Goal: Information Seeking & Learning: Learn about a topic

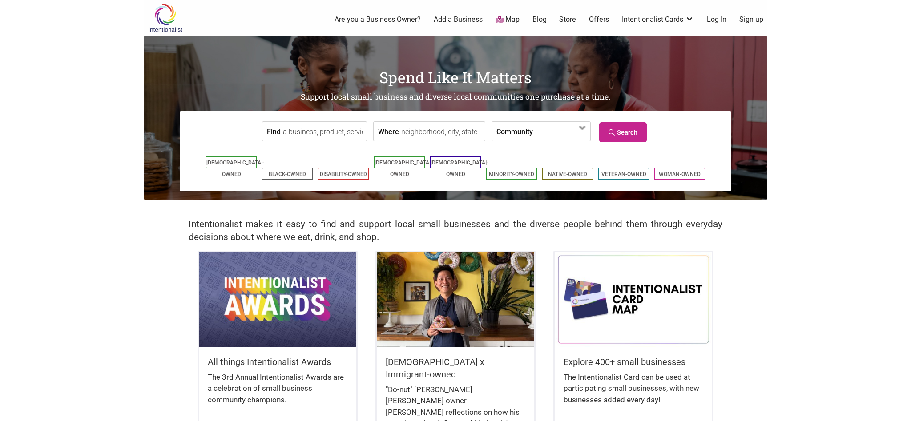
click at [518, 19] on link "Map" at bounding box center [508, 20] width 24 height 10
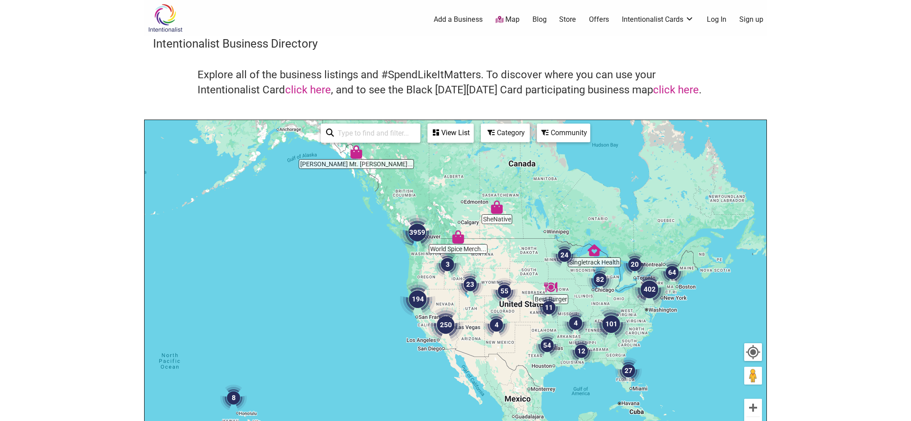
click at [473, 137] on div "Category" at bounding box center [450, 133] width 44 height 17
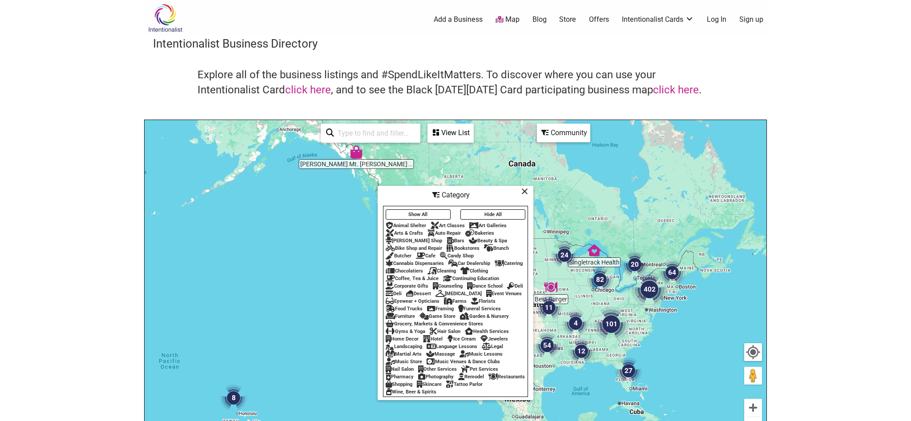
click at [489, 380] on div "Restaurants" at bounding box center [507, 377] width 36 height 6
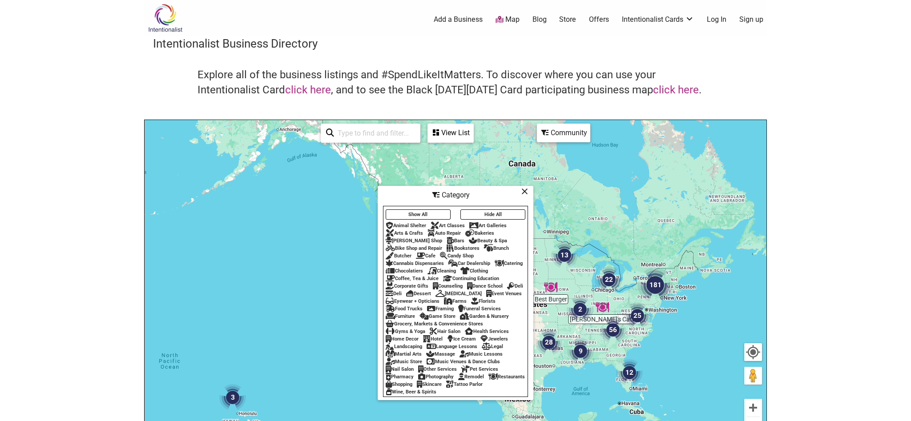
click at [524, 191] on icon at bounding box center [524, 191] width 7 height 0
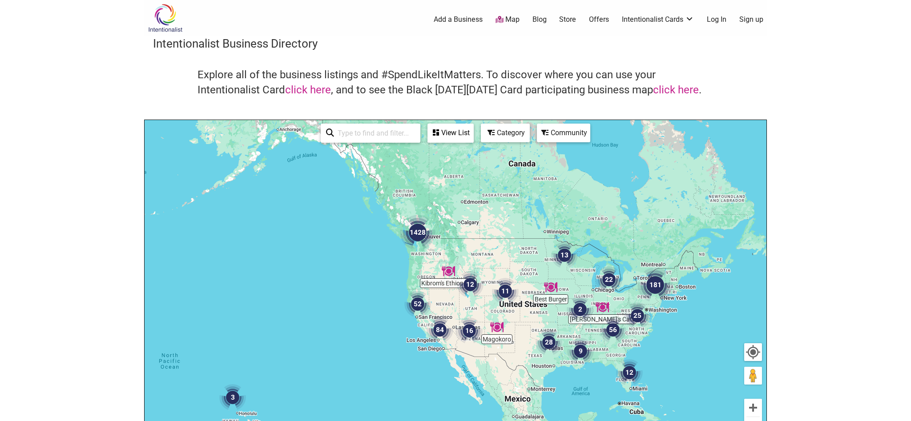
click at [417, 230] on img "1428" at bounding box center [418, 233] width 36 height 36
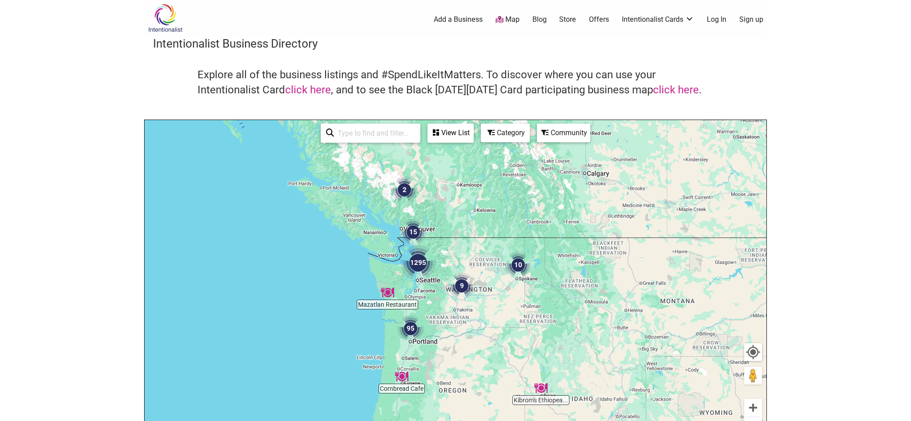
click at [417, 263] on img "1295" at bounding box center [418, 263] width 36 height 36
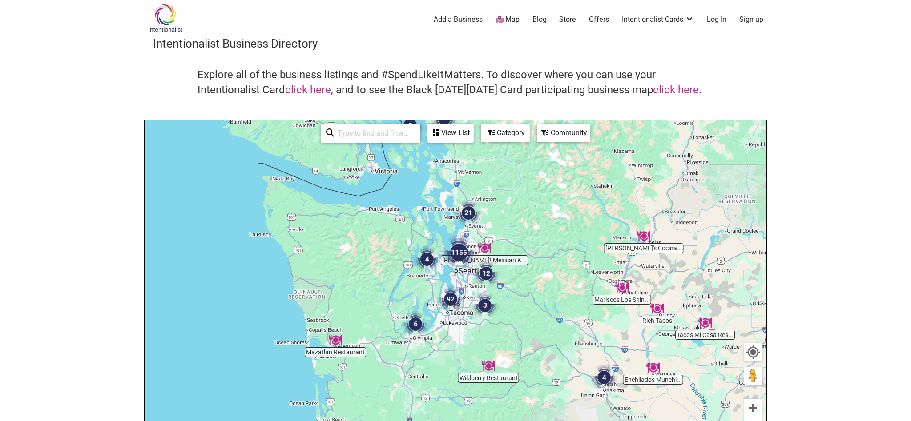
click at [461, 254] on img "1155" at bounding box center [459, 253] width 36 height 36
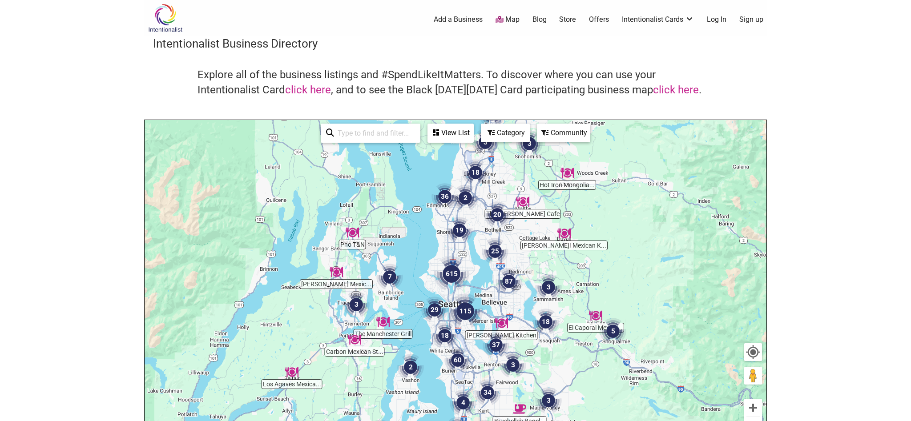
click at [462, 359] on img "60" at bounding box center [457, 360] width 27 height 27
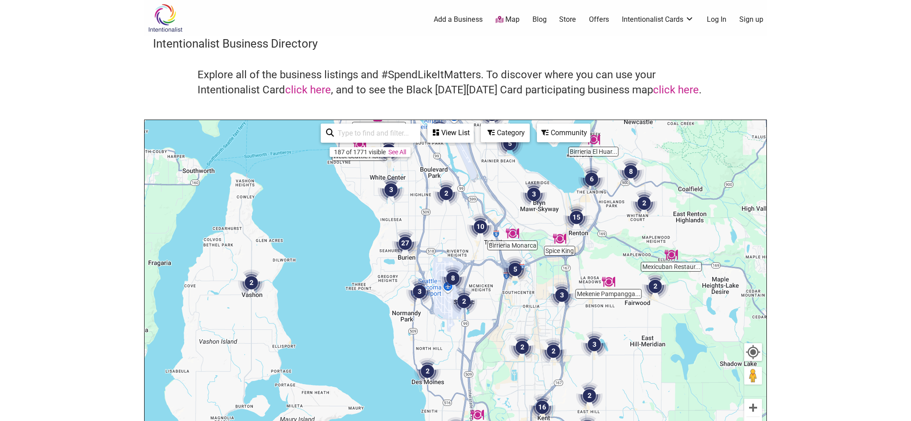
click at [518, 269] on img "5" at bounding box center [515, 269] width 27 height 27
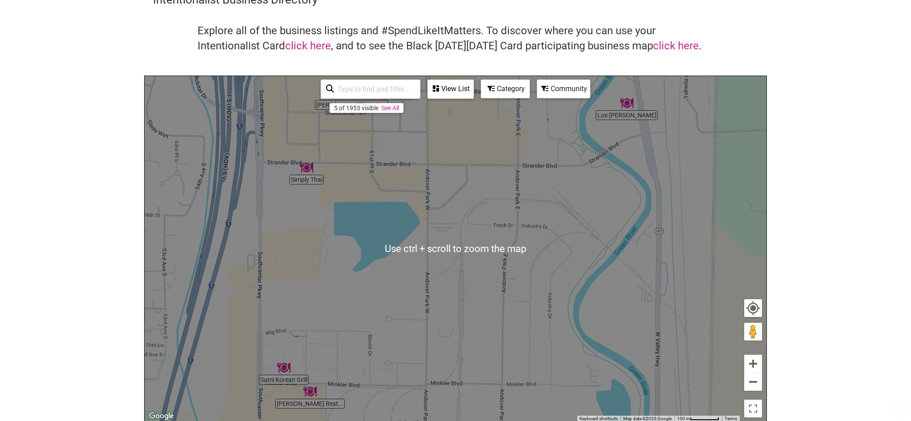
scroll to position [45, 0]
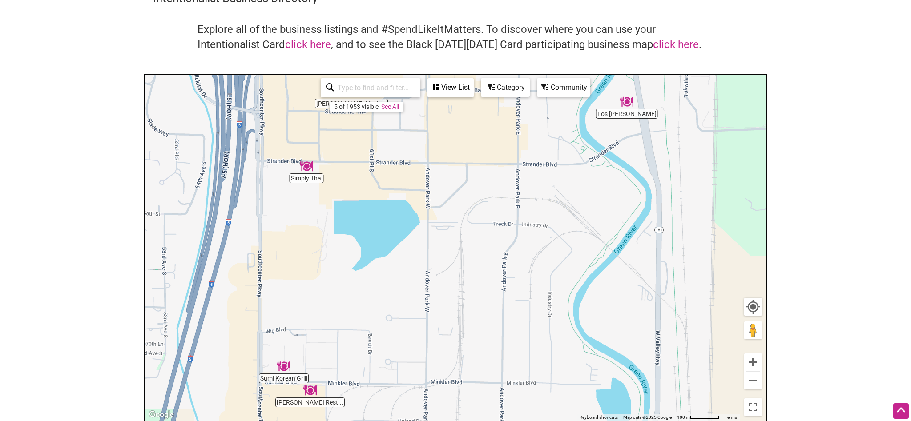
click at [310, 392] on img "Golden Daisy Restaurant" at bounding box center [309, 390] width 13 height 13
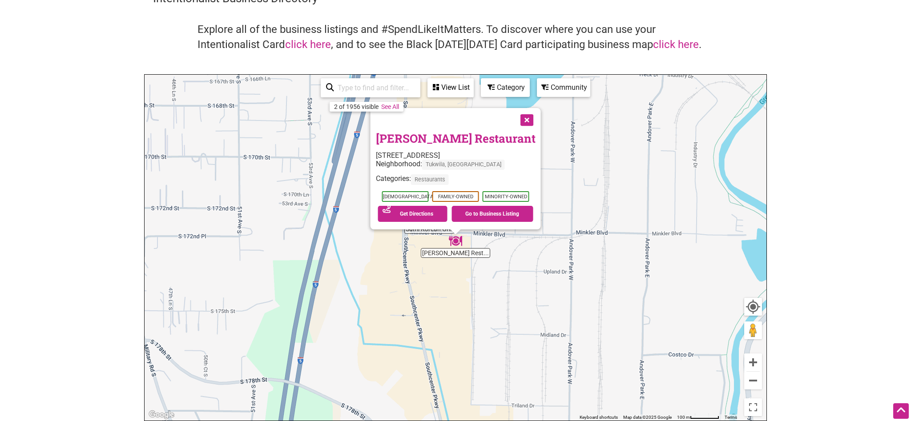
click at [521, 122] on button "Close" at bounding box center [526, 119] width 22 height 22
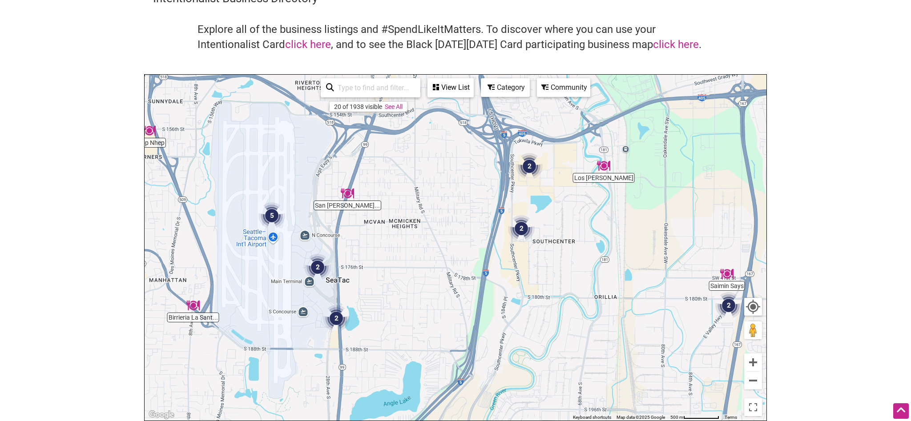
click at [348, 194] on img "San Fernando Roasted Chicken" at bounding box center [347, 193] width 13 height 13
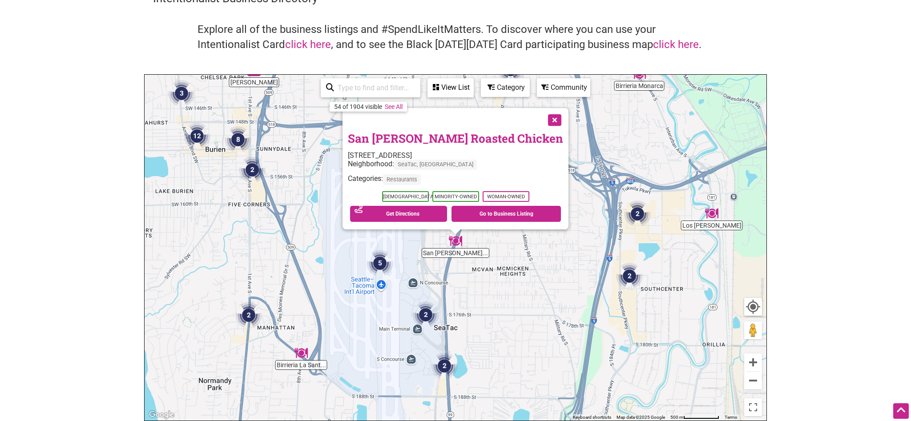
click at [488, 137] on link "San Fernando Roasted Chicken" at bounding box center [455, 138] width 215 height 15
click at [485, 139] on link "San Fernando Roasted Chicken" at bounding box center [455, 138] width 215 height 15
click at [543, 125] on button "Close" at bounding box center [554, 119] width 22 height 22
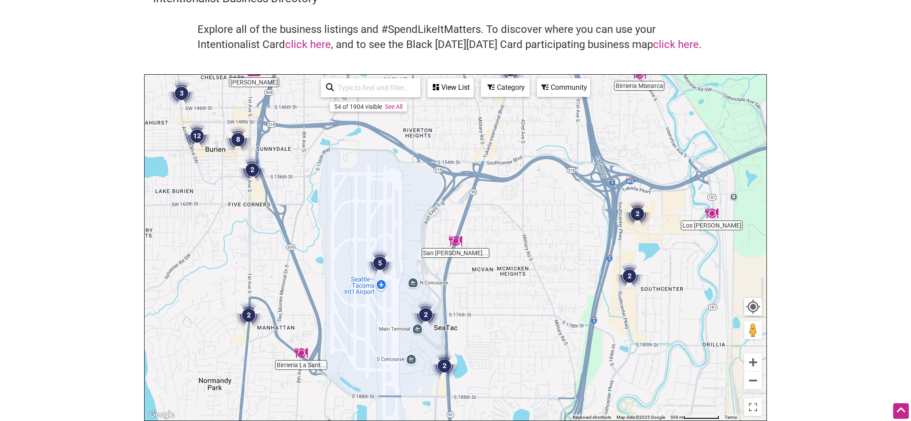
click at [449, 364] on img "2" at bounding box center [444, 366] width 27 height 27
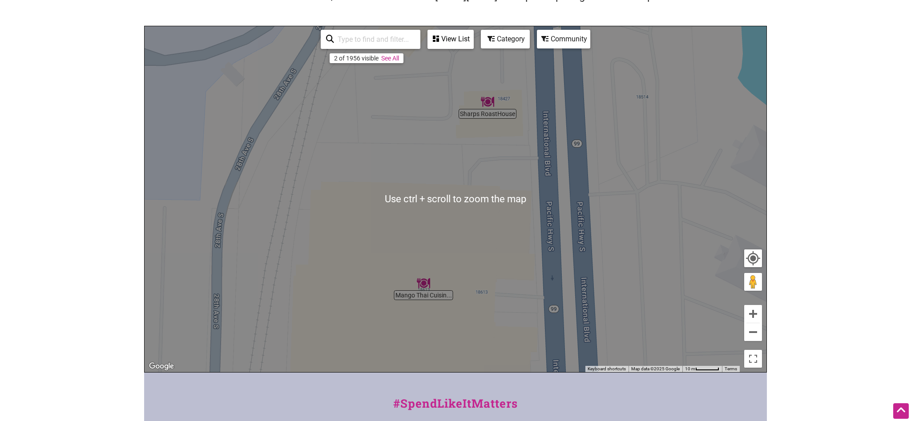
scroll to position [91, 0]
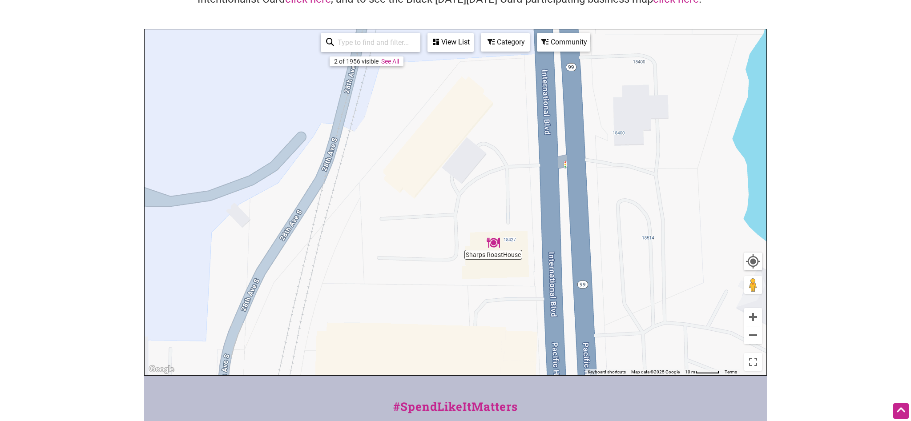
drag, startPoint x: 453, startPoint y: 175, endPoint x: 465, endPoint y: 188, distance: 17.3
click at [460, 318] on div "To navigate, press the arrow keys." at bounding box center [456, 202] width 622 height 346
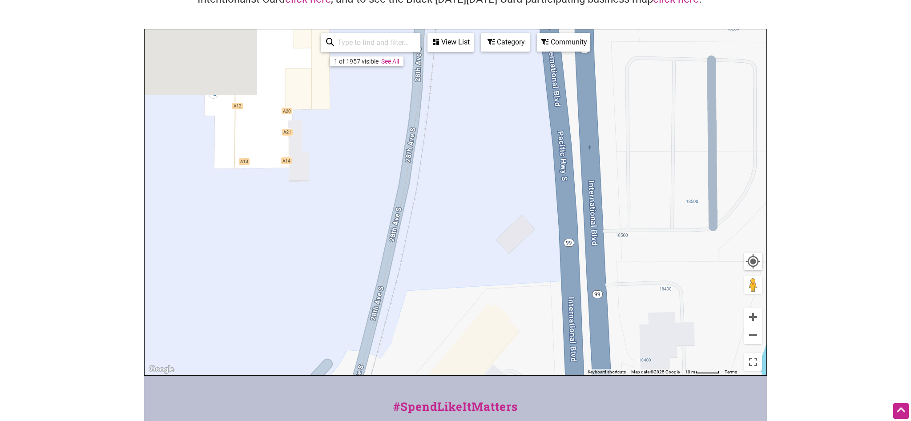
drag, startPoint x: 463, startPoint y: 111, endPoint x: 492, endPoint y: 340, distance: 231.0
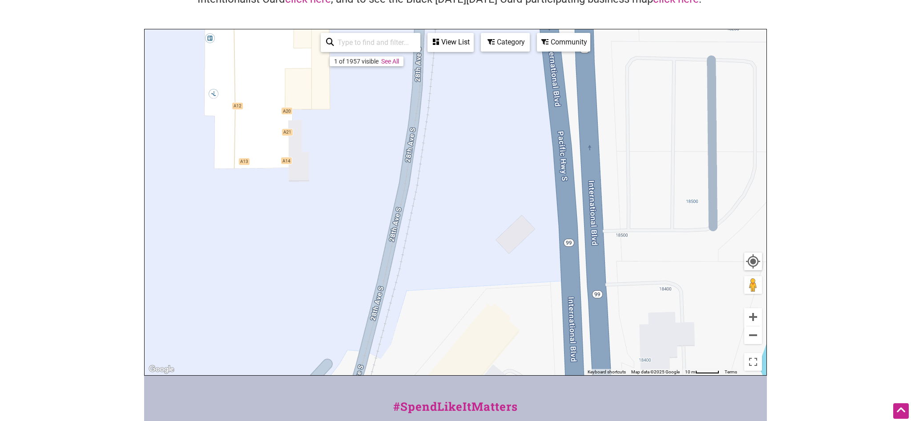
click at [492, 343] on div "To navigate, press the arrow keys." at bounding box center [456, 202] width 622 height 346
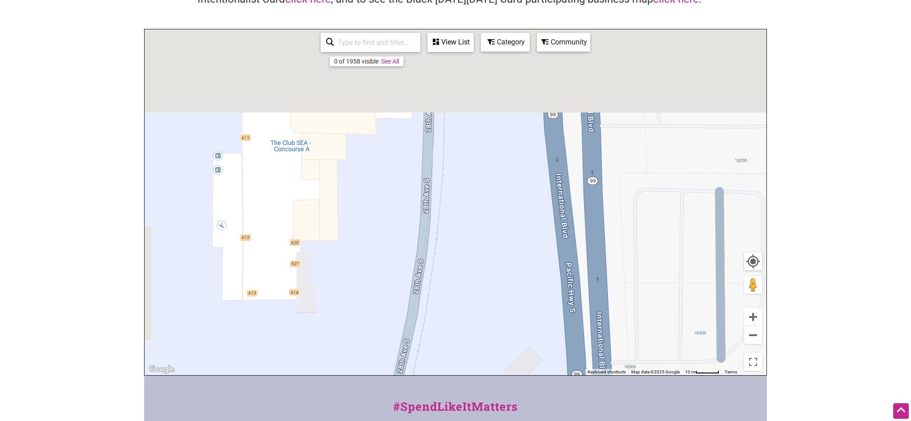
drag, startPoint x: 503, startPoint y: 145, endPoint x: 521, endPoint y: 341, distance: 197.5
click at [521, 342] on div "To navigate, press the arrow keys." at bounding box center [456, 202] width 622 height 346
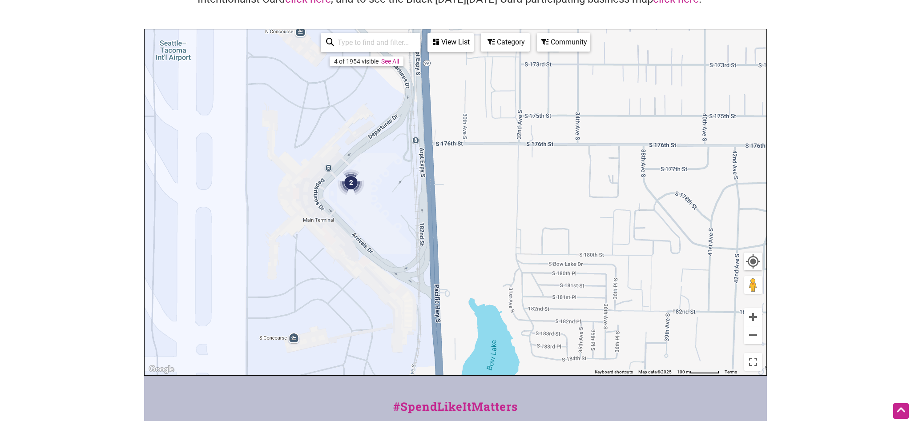
drag, startPoint x: 599, startPoint y: 181, endPoint x: 511, endPoint y: 307, distance: 154.0
click at [511, 307] on div "To navigate, press the arrow keys." at bounding box center [456, 202] width 622 height 346
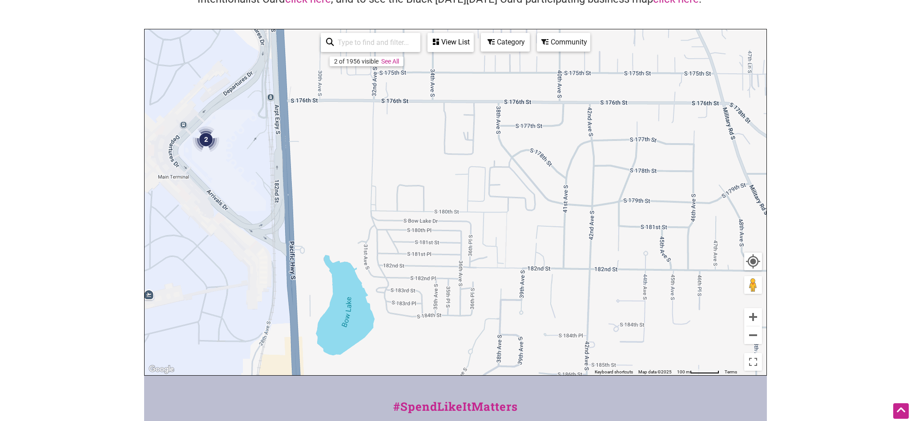
drag, startPoint x: 598, startPoint y: 200, endPoint x: 246, endPoint y: 53, distance: 380.9
click at [246, 53] on div "To navigate, press the arrow keys." at bounding box center [456, 202] width 622 height 346
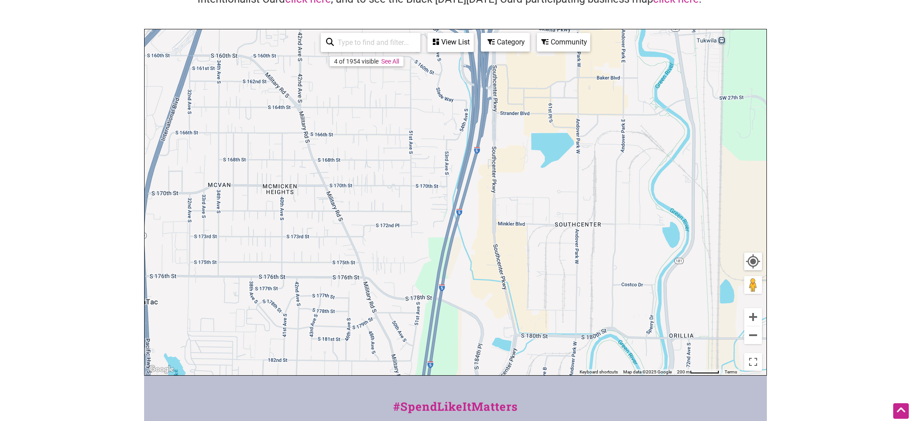
drag, startPoint x: 633, startPoint y: 211, endPoint x: 465, endPoint y: 346, distance: 214.9
click at [467, 346] on div "To navigate, press the arrow keys." at bounding box center [456, 202] width 622 height 346
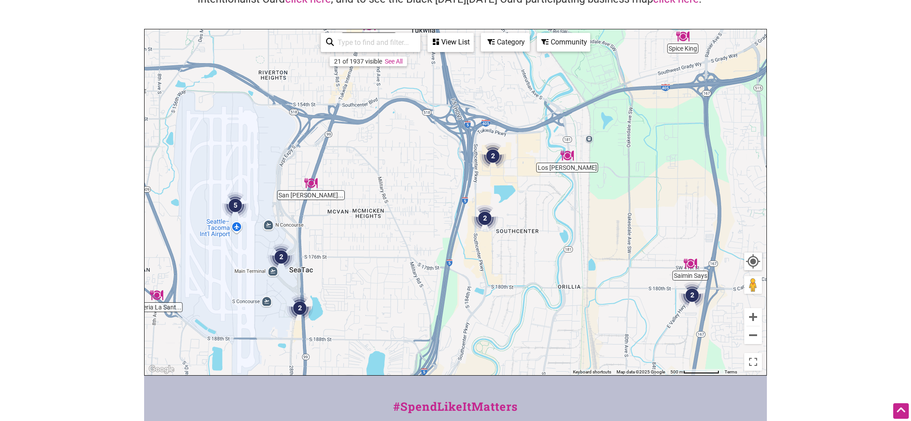
click at [483, 212] on img "2" at bounding box center [485, 218] width 27 height 27
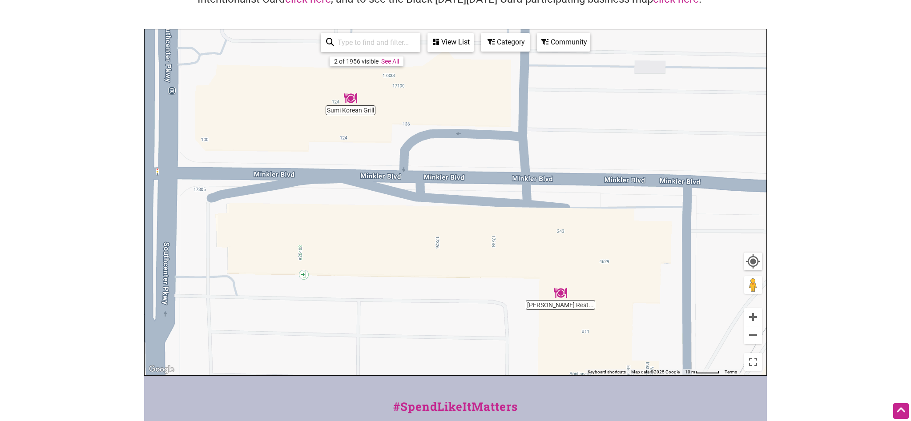
click at [554, 136] on div "To navigate, press the arrow keys." at bounding box center [456, 202] width 622 height 346
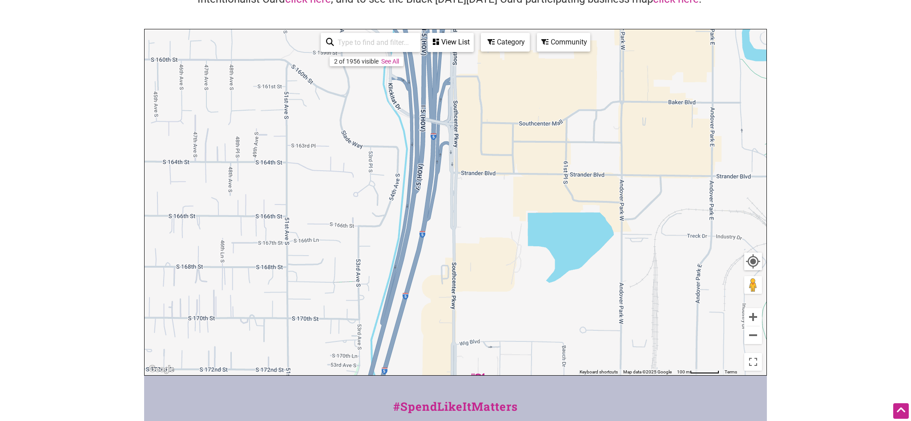
drag, startPoint x: 588, startPoint y: 153, endPoint x: 543, endPoint y: 352, distance: 204.4
click at [543, 352] on div "To navigate, press the arrow keys." at bounding box center [456, 202] width 622 height 346
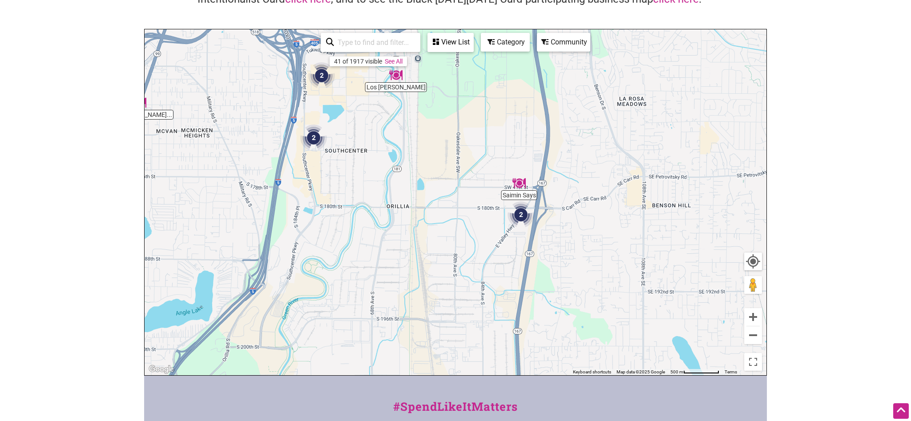
drag, startPoint x: 638, startPoint y: 271, endPoint x: 410, endPoint y: 162, distance: 252.9
click at [410, 162] on div "To navigate, press the arrow keys." at bounding box center [456, 202] width 622 height 346
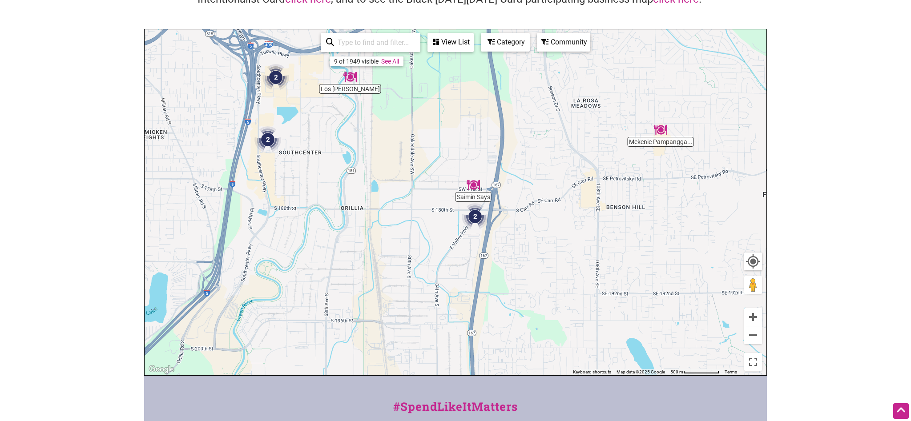
click at [472, 186] on img "Saimin Says" at bounding box center [473, 184] width 13 height 13
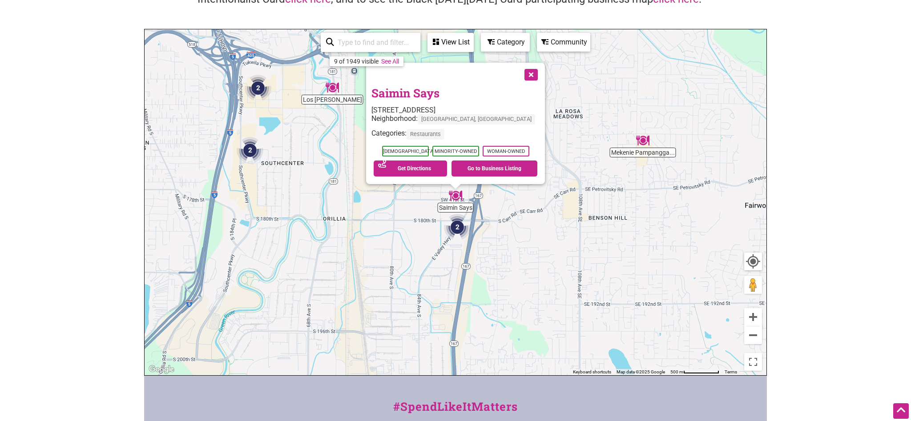
click at [455, 230] on img "2" at bounding box center [457, 227] width 27 height 27
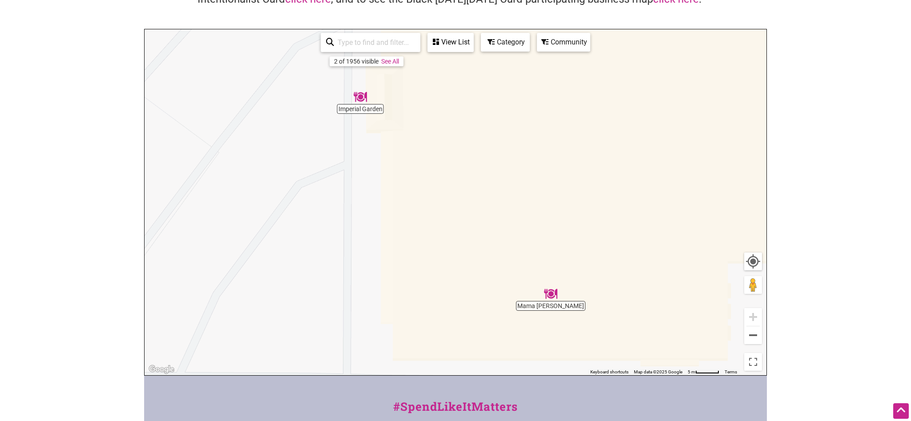
click at [550, 294] on img "Mama Dough" at bounding box center [550, 293] width 13 height 13
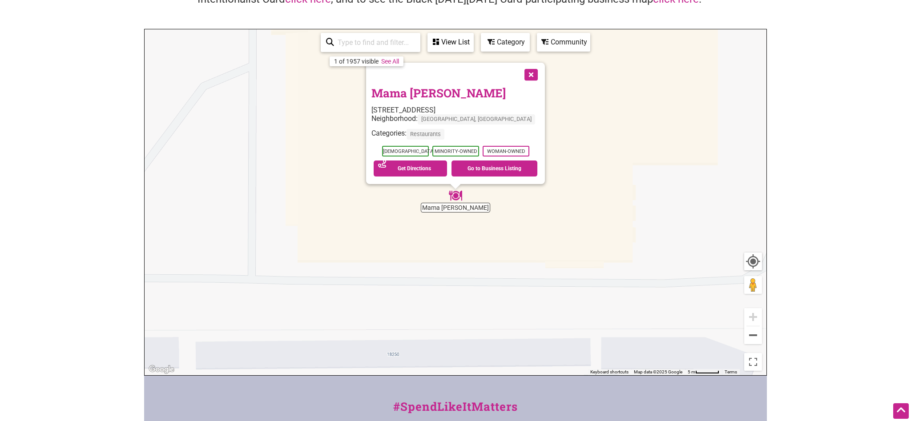
click at [427, 94] on link "Mama Dough" at bounding box center [439, 92] width 134 height 15
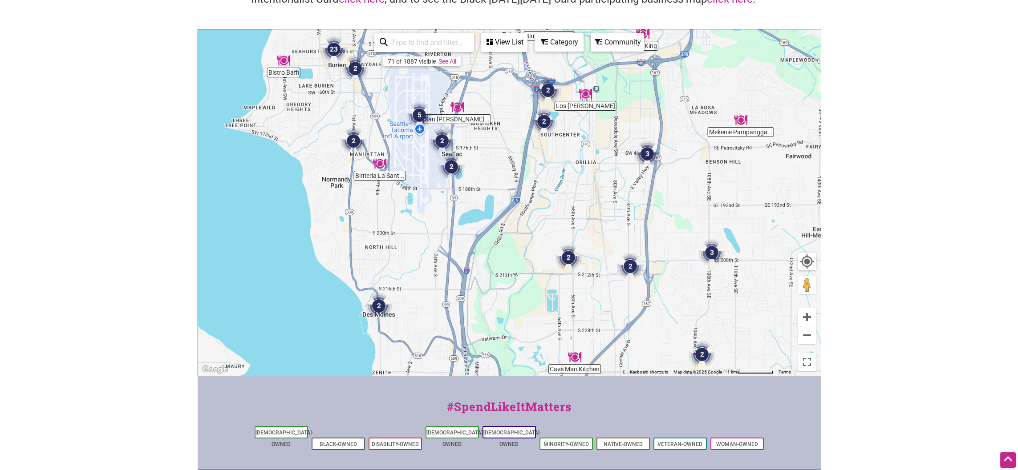
click at [711, 248] on img "3" at bounding box center [711, 252] width 27 height 27
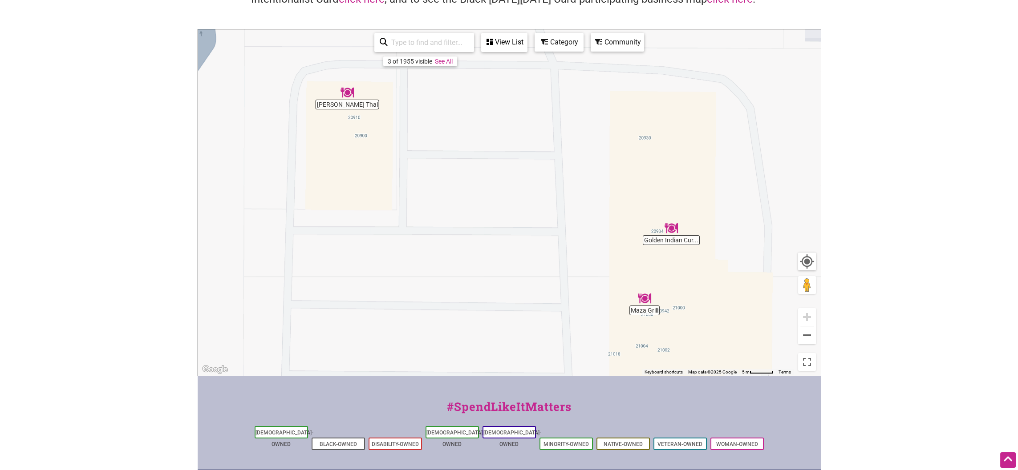
click at [644, 300] on img "Maza Grill" at bounding box center [644, 298] width 13 height 13
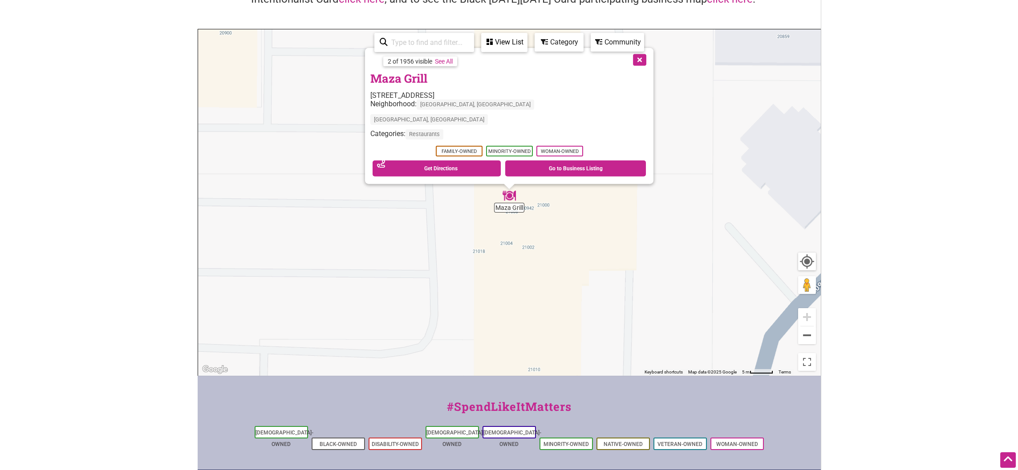
click at [427, 86] on link "Maza Grill" at bounding box center [398, 78] width 57 height 15
click at [627, 70] on button "Close" at bounding box center [638, 59] width 22 height 22
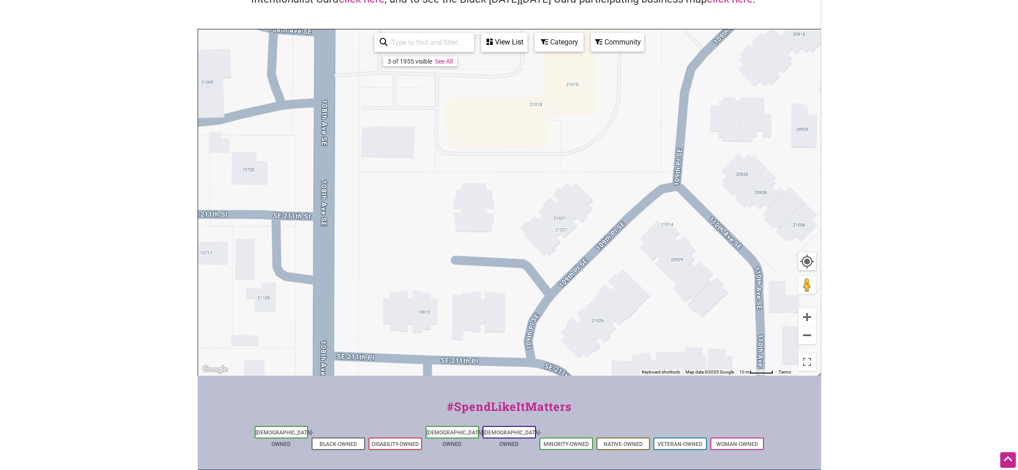
drag, startPoint x: 620, startPoint y: 324, endPoint x: 622, endPoint y: 99, distance: 224.7
click at [622, 99] on div "To navigate, press the arrow keys." at bounding box center [509, 202] width 622 height 346
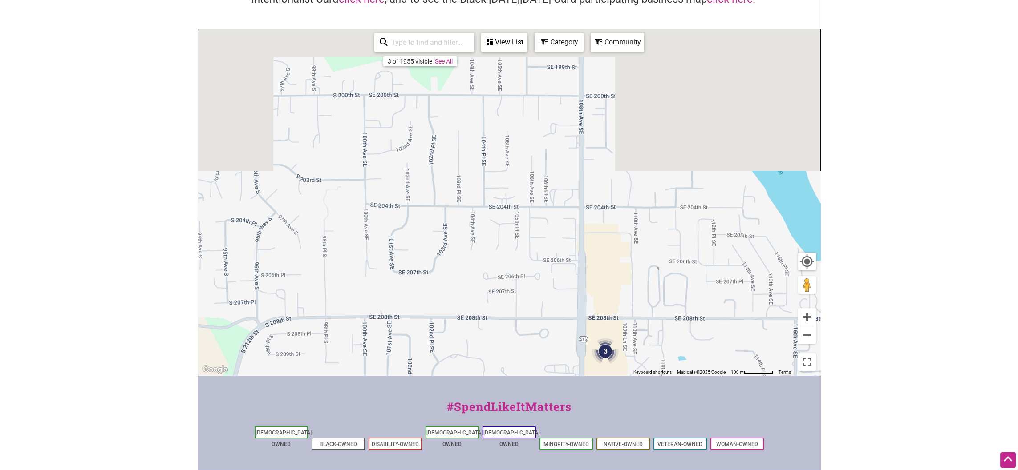
drag, startPoint x: 688, startPoint y: 228, endPoint x: 691, endPoint y: 347, distance: 118.4
click at [691, 347] on div "To navigate, press the arrow keys." at bounding box center [509, 202] width 622 height 346
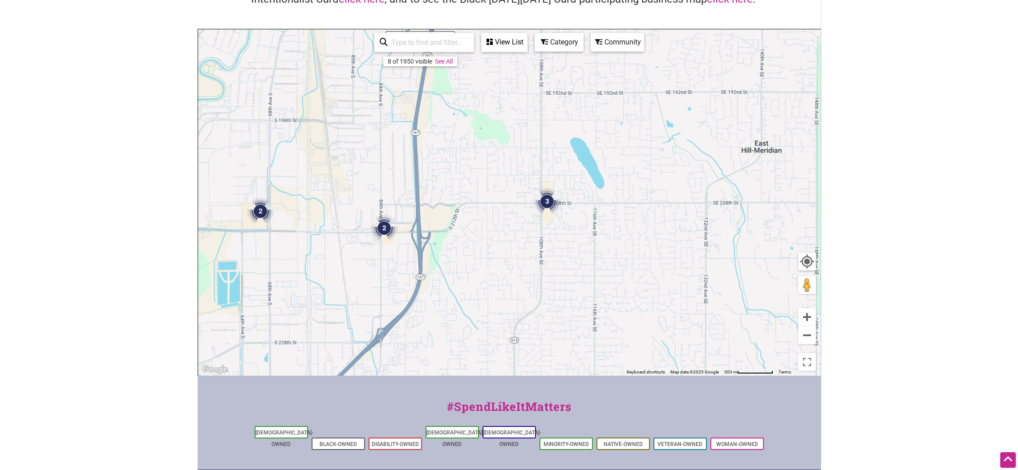
click at [380, 224] on img "2" at bounding box center [384, 228] width 27 height 27
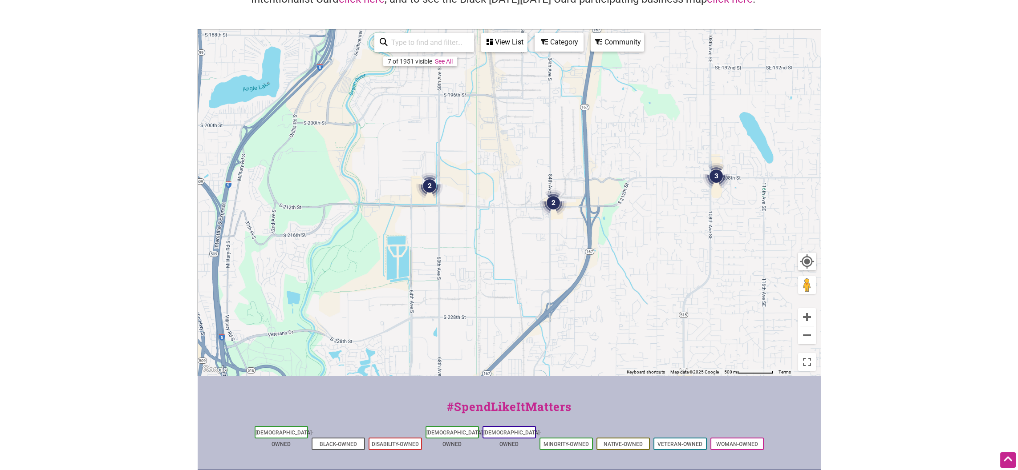
click at [423, 182] on img "2" at bounding box center [429, 186] width 27 height 27
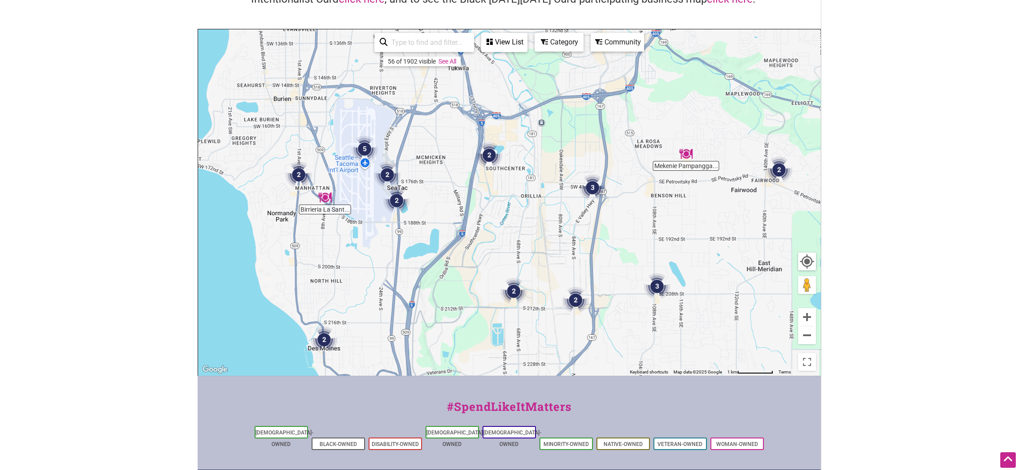
drag, startPoint x: 670, startPoint y: 105, endPoint x: 618, endPoint y: 264, distance: 168.0
click at [618, 264] on div "To navigate, press the arrow keys." at bounding box center [509, 202] width 622 height 346
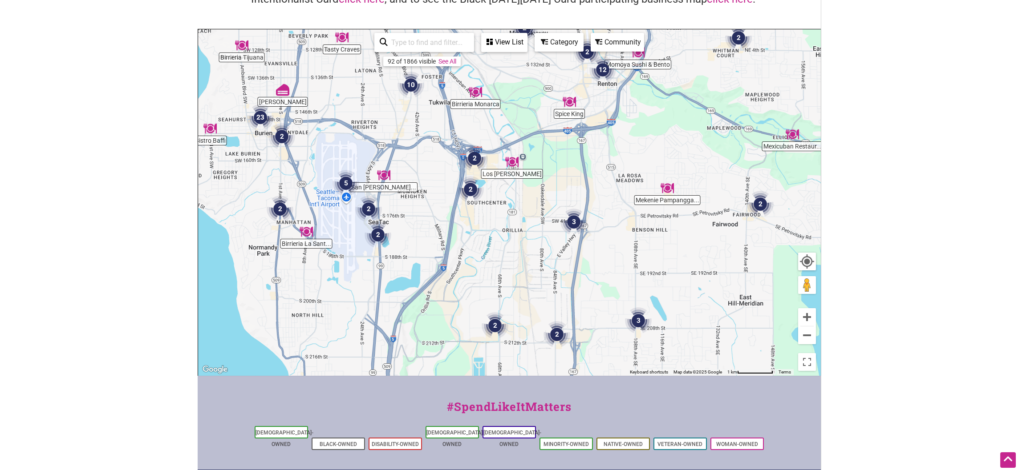
click at [575, 220] on img "3" at bounding box center [573, 222] width 27 height 27
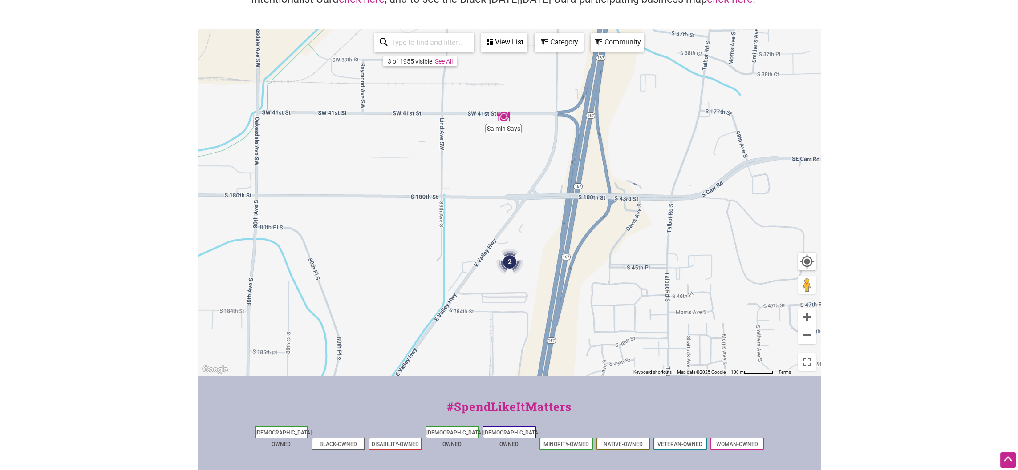
click at [508, 256] on img "2" at bounding box center [509, 262] width 27 height 27
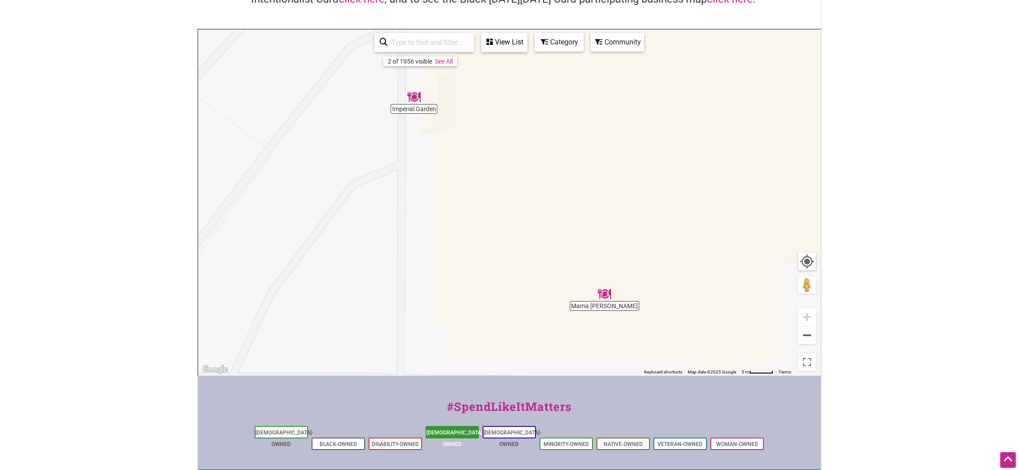
drag, startPoint x: 549, startPoint y: 153, endPoint x: 463, endPoint y: 431, distance: 290.7
click at [463, 376] on div "Imperial Garden Mama Dough To navigate, press the arrow keys. Use ctrl + scroll…" at bounding box center [509, 202] width 622 height 346
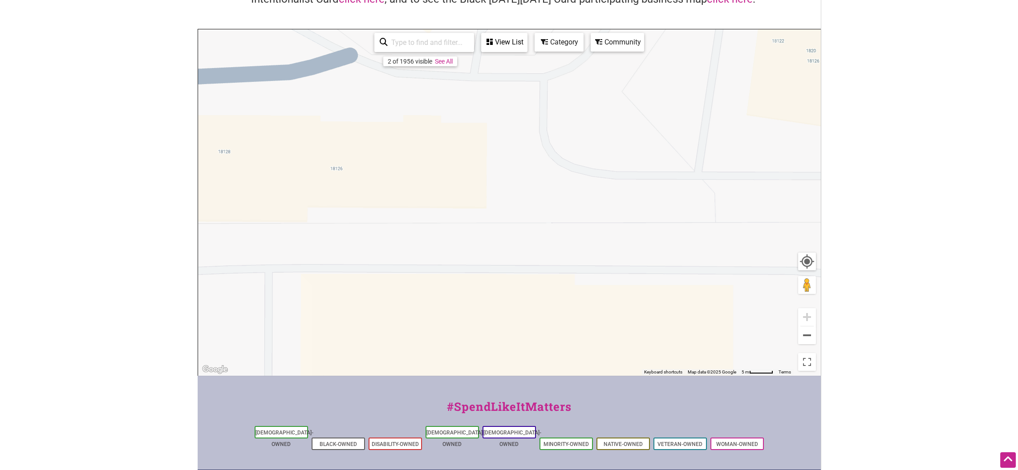
drag, startPoint x: 544, startPoint y: 166, endPoint x: 638, endPoint y: 376, distance: 229.8
click at [638, 376] on div "Imperial Garden Mama Dough To navigate, press the arrow keys. Use ctrl + scroll…" at bounding box center [509, 202] width 622 height 346
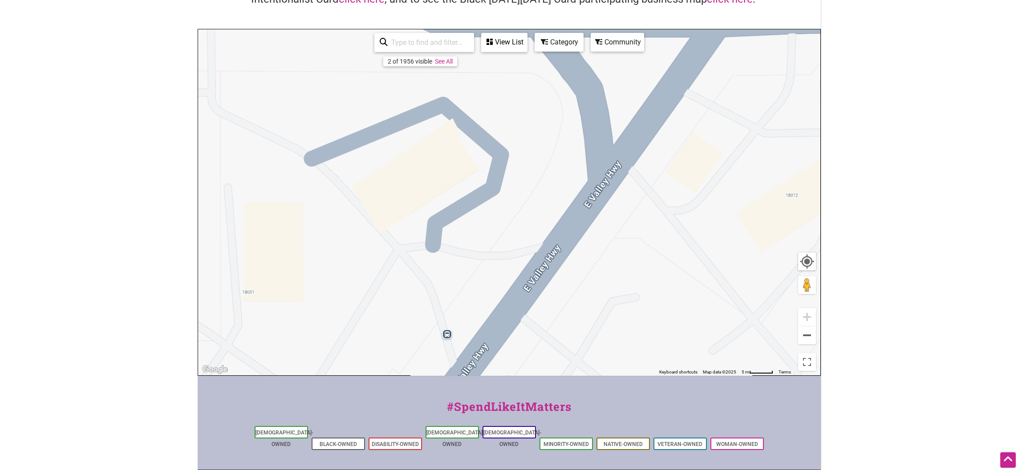
drag, startPoint x: 580, startPoint y: 232, endPoint x: 406, endPoint y: 376, distance: 225.6
click at [406, 376] on div "Imperial Garden Mama Dough To navigate, press the arrow keys. Use ctrl + scroll…" at bounding box center [509, 202] width 622 height 346
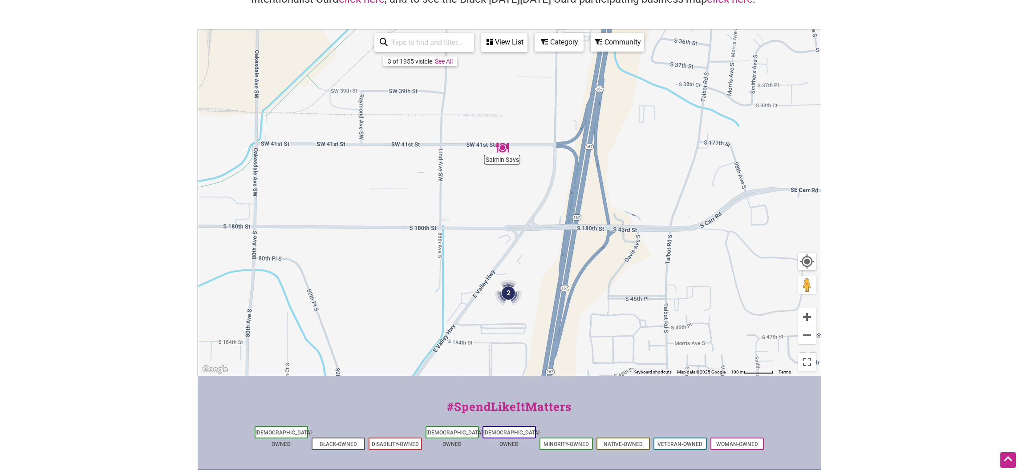
click at [504, 146] on img "Saimin Says" at bounding box center [501, 147] width 13 height 13
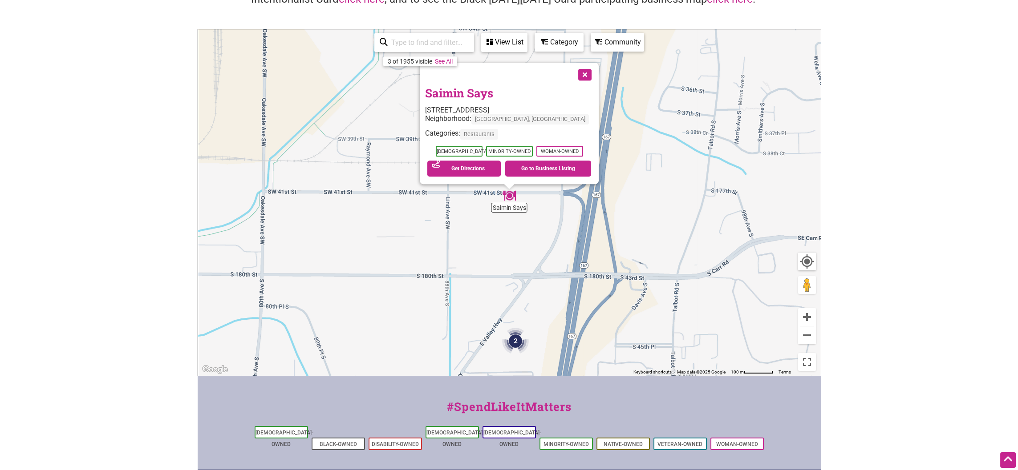
click at [493, 98] on link "Saimin Says" at bounding box center [459, 92] width 68 height 15
click at [674, 169] on div "To navigate, press the arrow keys. Saimin Says 269 SW 41st St, Renton, WA 98057…" at bounding box center [509, 202] width 622 height 346
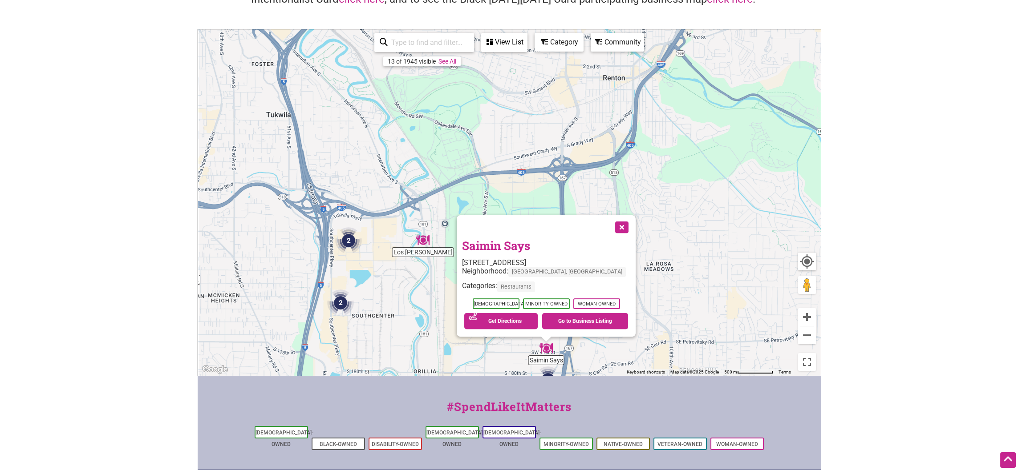
drag, startPoint x: 714, startPoint y: 153, endPoint x: 627, endPoint y: 332, distance: 198.4
click at [627, 332] on div "To navigate, press the arrow keys. Saimin Says 269 SW 41st St, Renton, WA 98057…" at bounding box center [509, 202] width 622 height 346
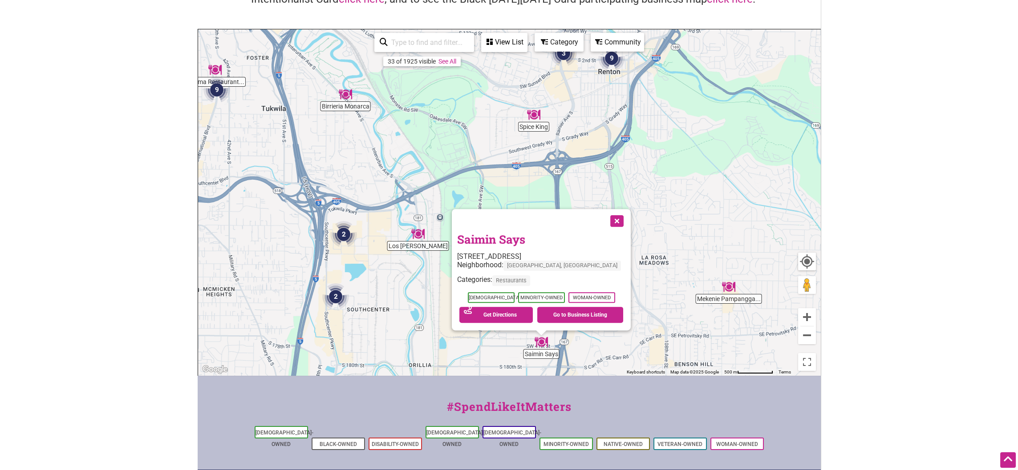
click at [608, 217] on button "Close" at bounding box center [616, 220] width 22 height 22
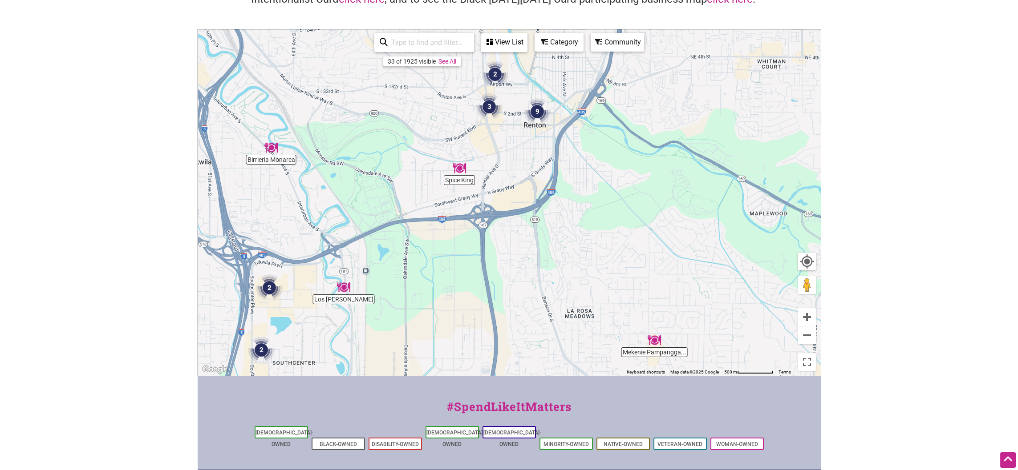
drag, startPoint x: 693, startPoint y: 144, endPoint x: 618, endPoint y: 199, distance: 92.6
click at [618, 199] on div "To navigate, press the arrow keys." at bounding box center [509, 202] width 622 height 346
click at [653, 340] on img "Mekenie Pampangga's Special" at bounding box center [653, 340] width 13 height 13
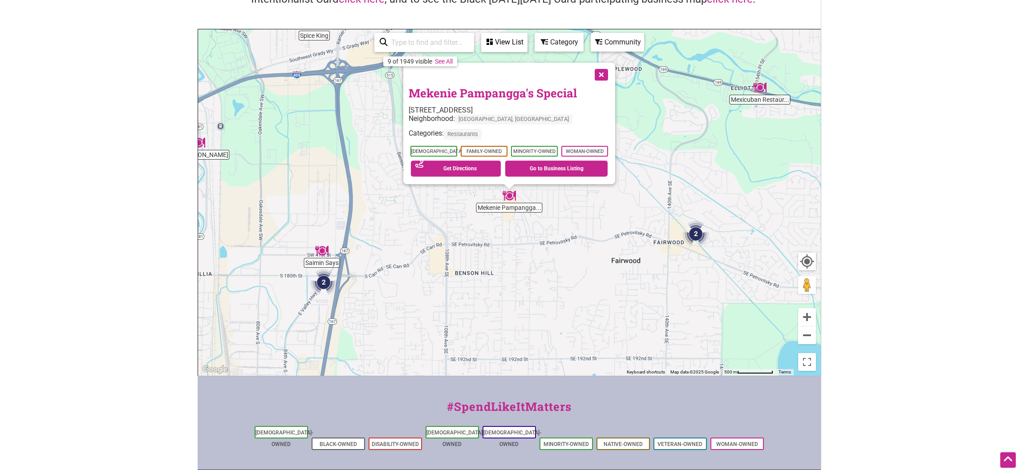
click at [489, 91] on link "Mekenie Pampangga's Special" at bounding box center [492, 92] width 168 height 15
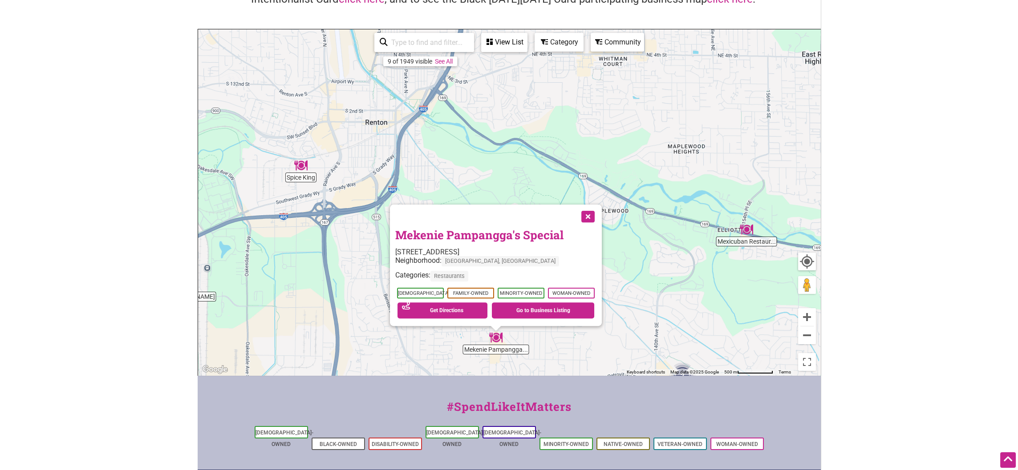
drag, startPoint x: 769, startPoint y: 108, endPoint x: 756, endPoint y: 251, distance: 143.8
click at [756, 251] on div "To navigate, press the arrow keys. Mekenie Pampangga's Special 16928 116th Ave …" at bounding box center [509, 202] width 622 height 346
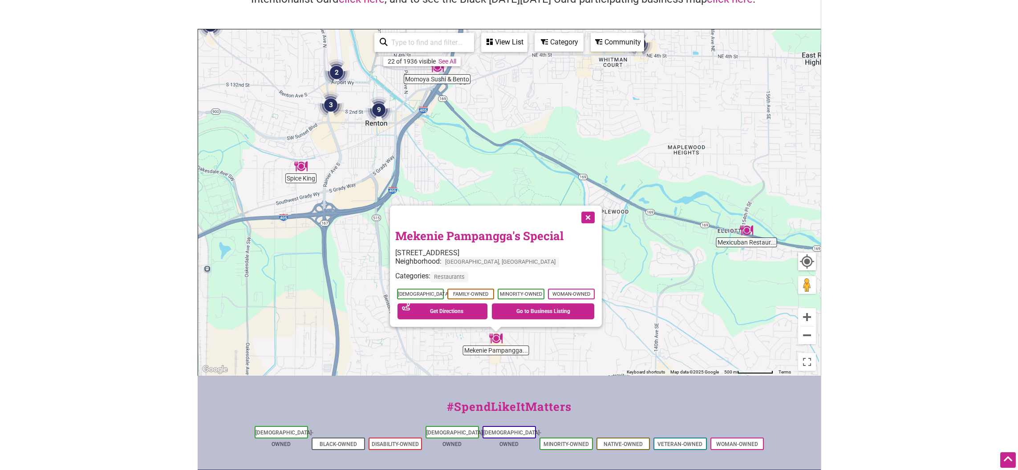
click at [585, 218] on button "Close" at bounding box center [587, 217] width 22 height 22
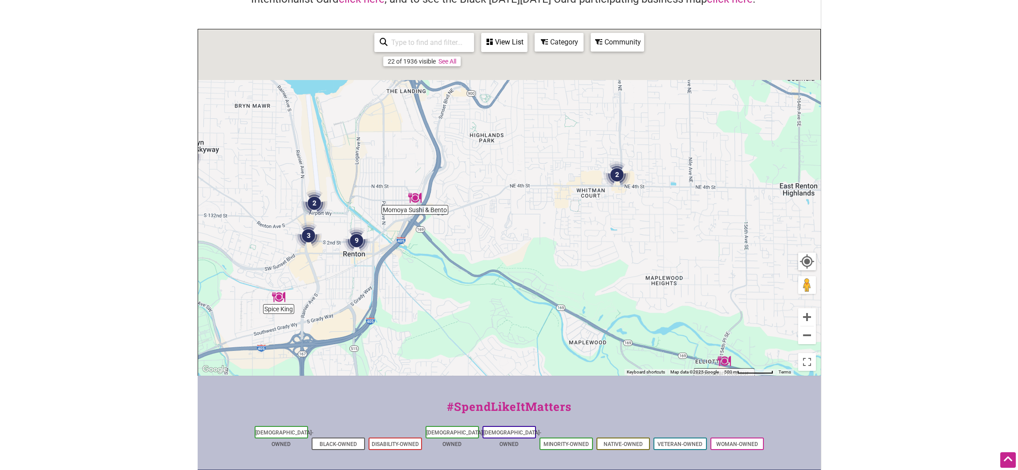
drag, startPoint x: 553, startPoint y: 177, endPoint x: 529, endPoint y: 329, distance: 153.6
click at [529, 329] on div "To navigate, press the arrow keys." at bounding box center [509, 202] width 622 height 346
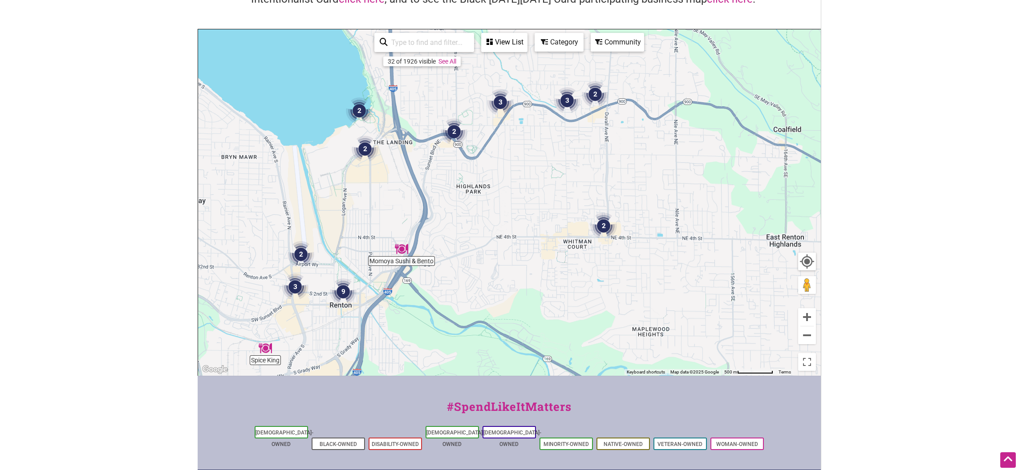
drag, startPoint x: 550, startPoint y: 203, endPoint x: 526, endPoint y: 295, distance: 94.6
click at [526, 295] on div "To navigate, press the arrow keys." at bounding box center [509, 202] width 622 height 346
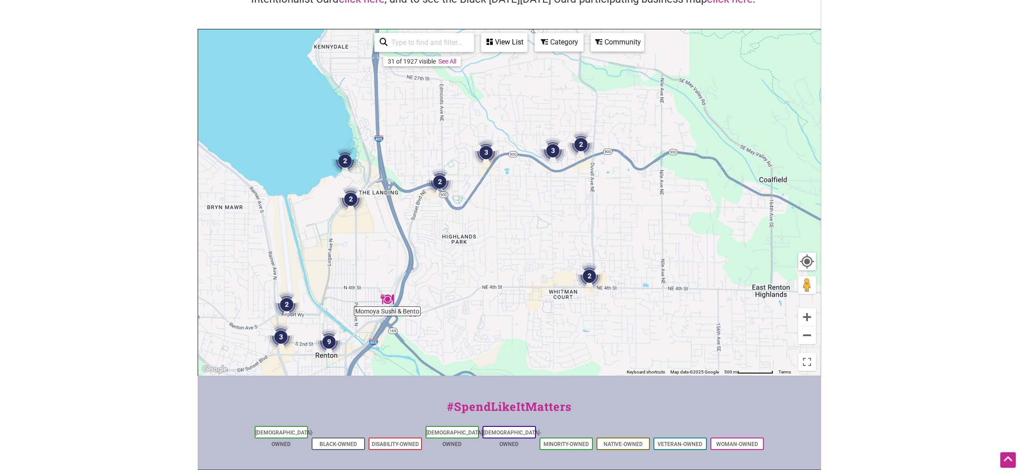
click at [589, 277] on img "2" at bounding box center [589, 276] width 27 height 27
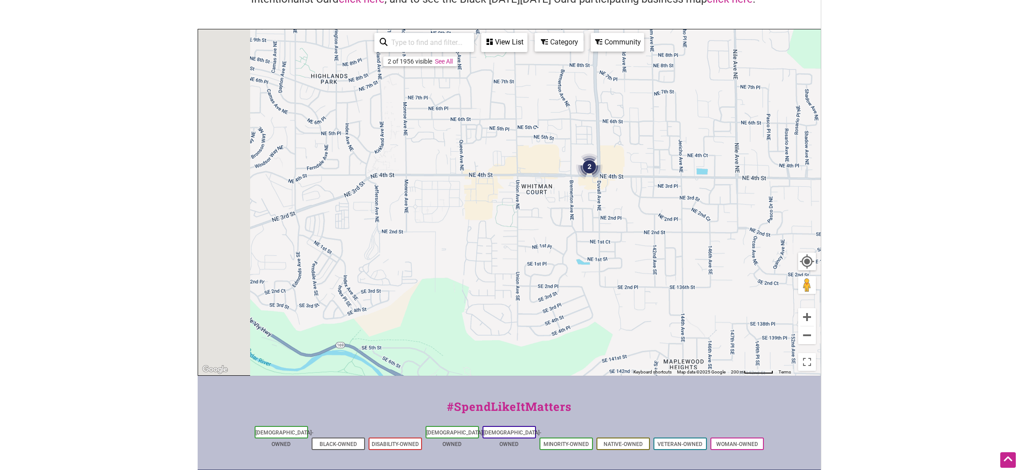
drag, startPoint x: 370, startPoint y: 226, endPoint x: 606, endPoint y: 178, distance: 240.7
click at [606, 178] on div "To navigate, press the arrow keys." at bounding box center [509, 202] width 622 height 346
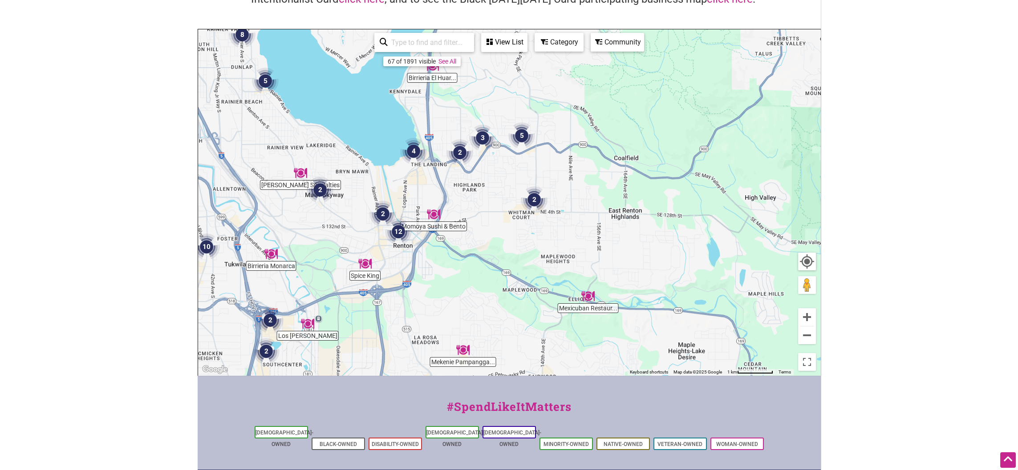
click at [321, 188] on img "2" at bounding box center [320, 190] width 27 height 27
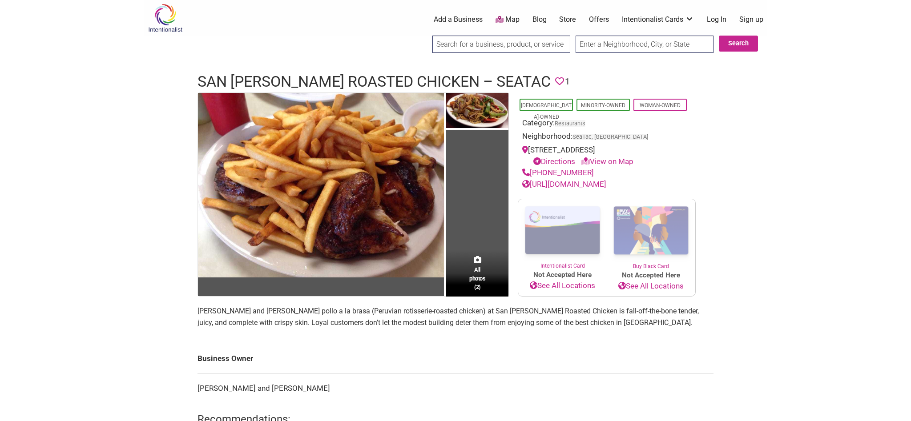
click at [596, 183] on link "https://www.pollos-sanfernando.com" at bounding box center [564, 184] width 84 height 9
click at [567, 186] on link "https://www.pollos-sanfernando.com" at bounding box center [564, 184] width 84 height 9
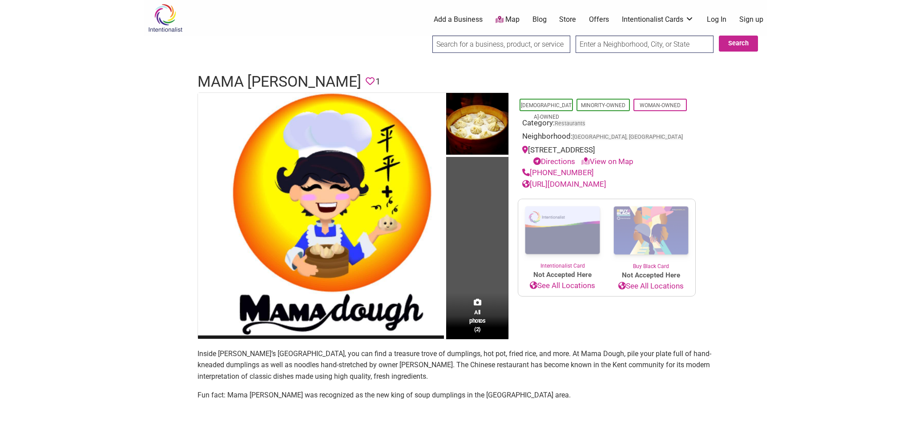
click at [606, 182] on link "[URL][DOMAIN_NAME]" at bounding box center [564, 184] width 84 height 9
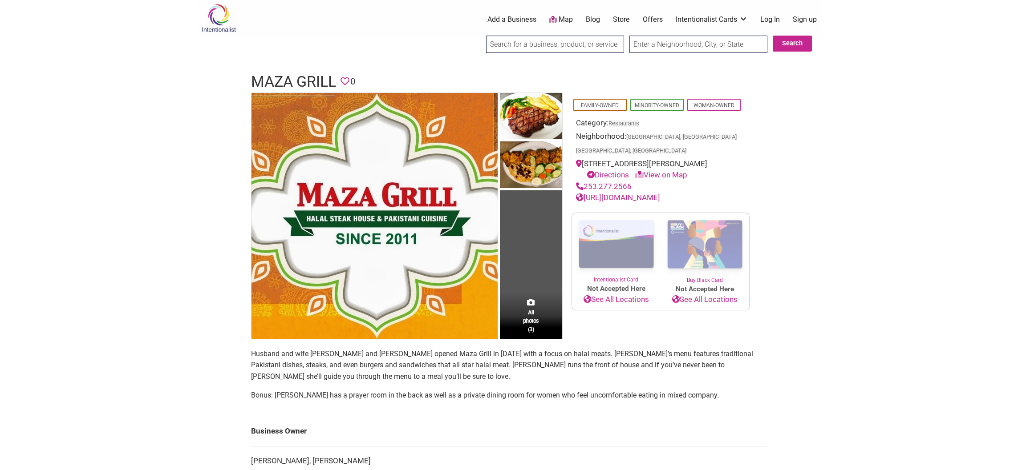
click at [622, 193] on link "http://mazagrill.co/" at bounding box center [618, 197] width 84 height 9
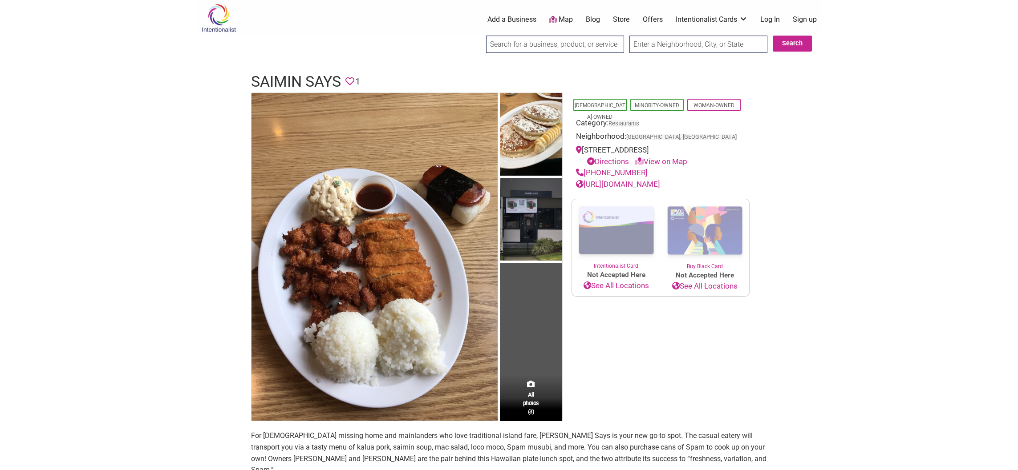
click at [629, 186] on link "[URL][DOMAIN_NAME]" at bounding box center [618, 184] width 84 height 9
